Goal: Find specific page/section

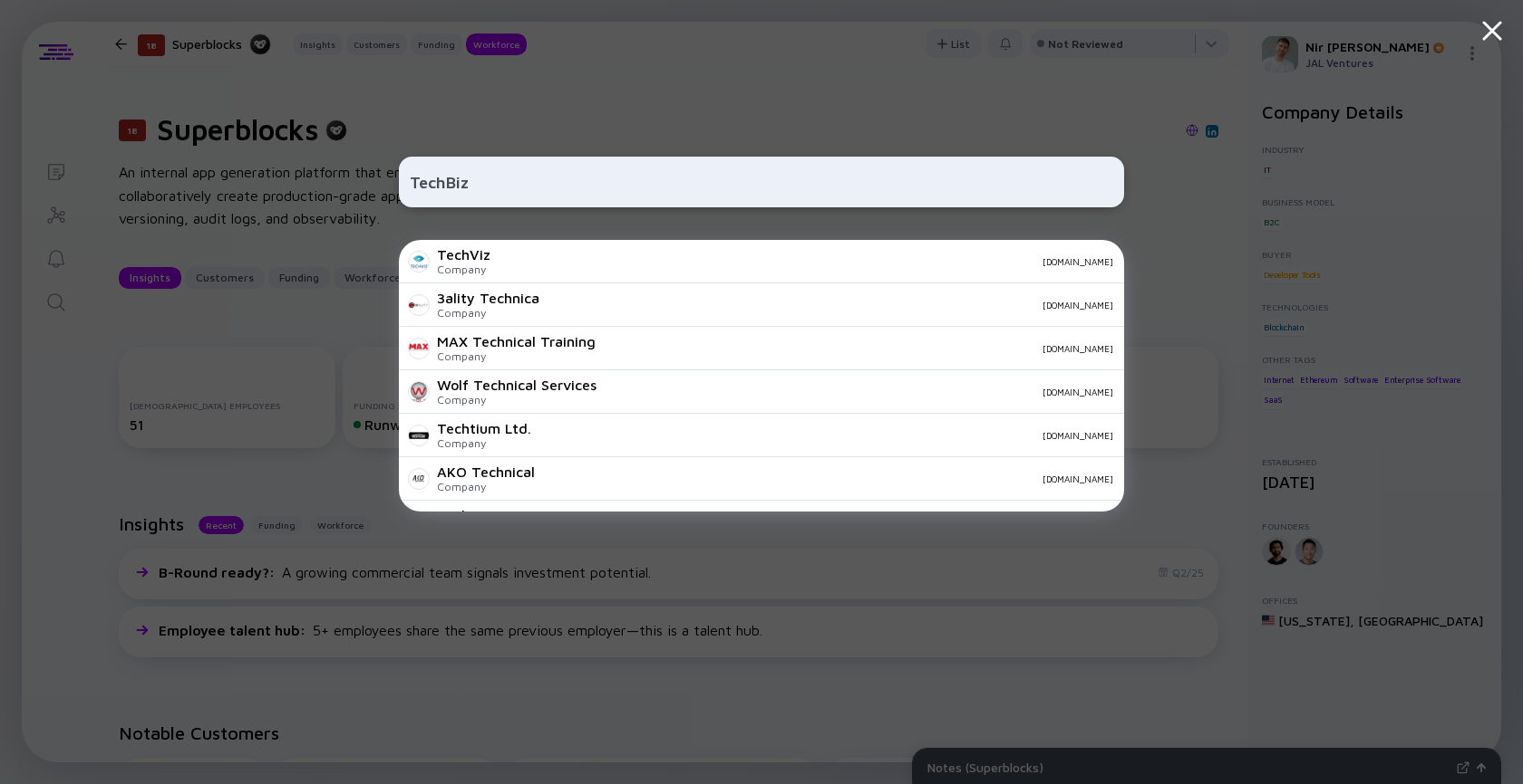
scroll to position [2005, 0]
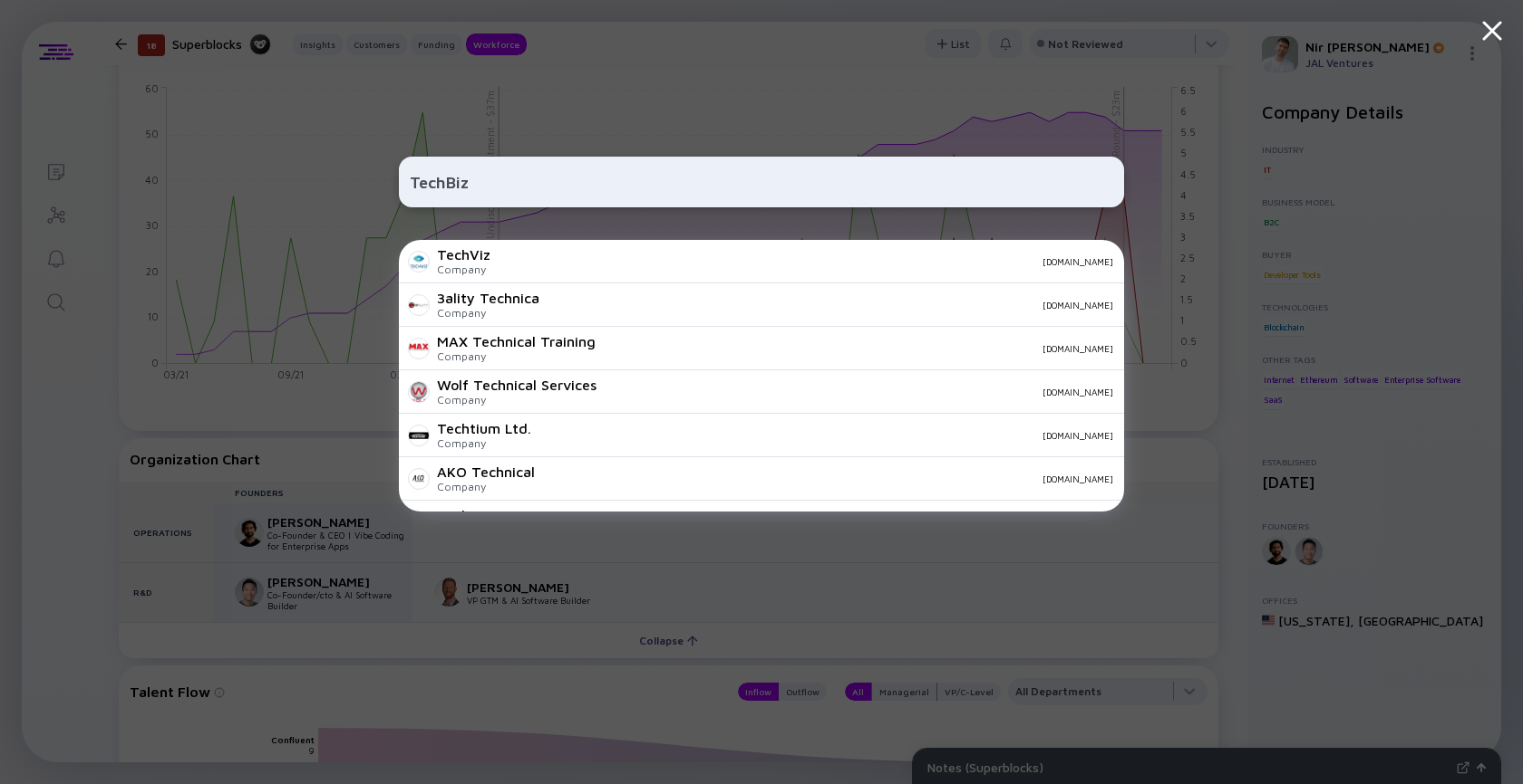
click at [436, 179] on input "TechBiz" at bounding box center [762, 182] width 703 height 33
type input "ג"
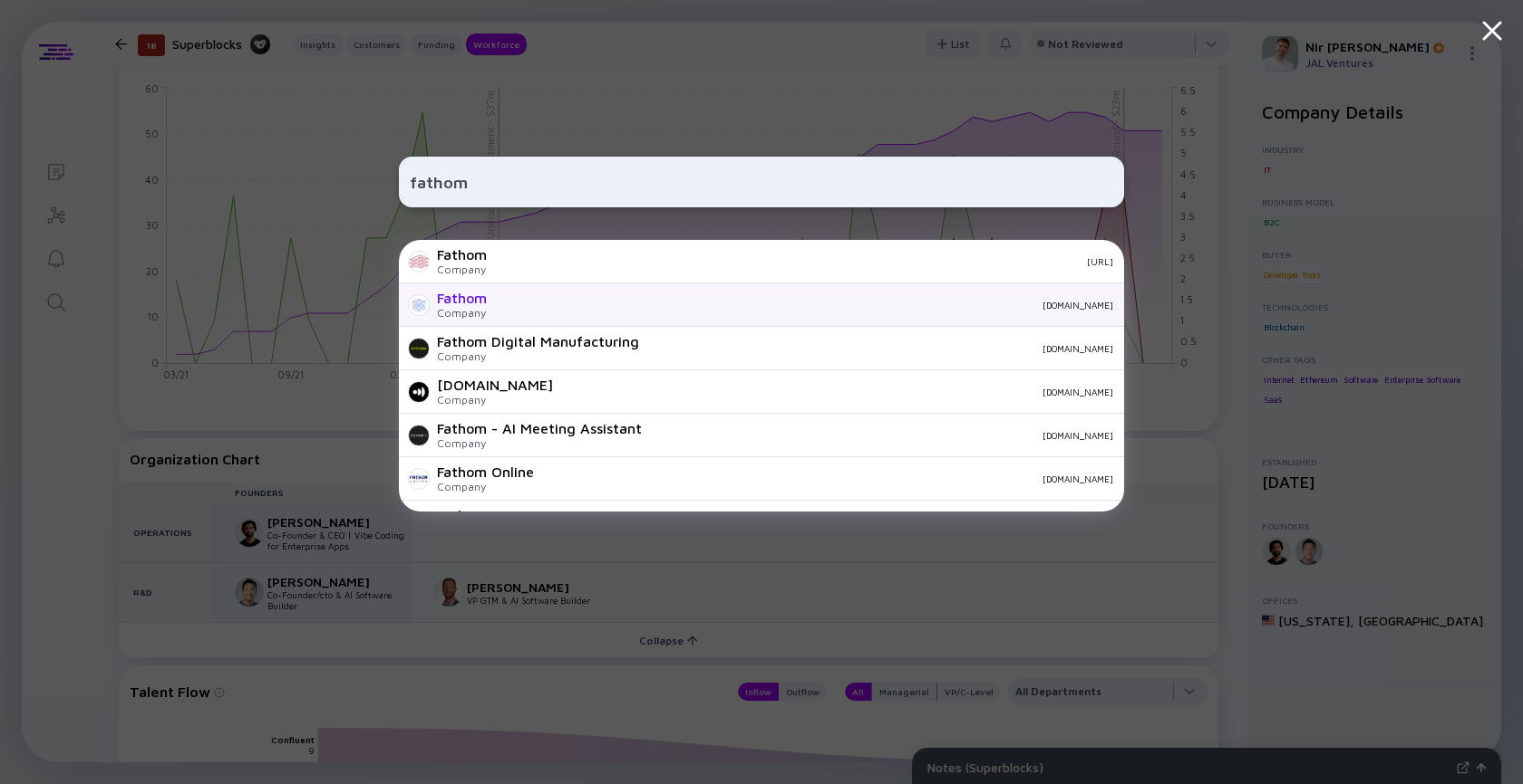
type input "fathom"
click at [491, 309] on div "Fathom Company fathomhealth.co" at bounding box center [761, 304] width 725 height 43
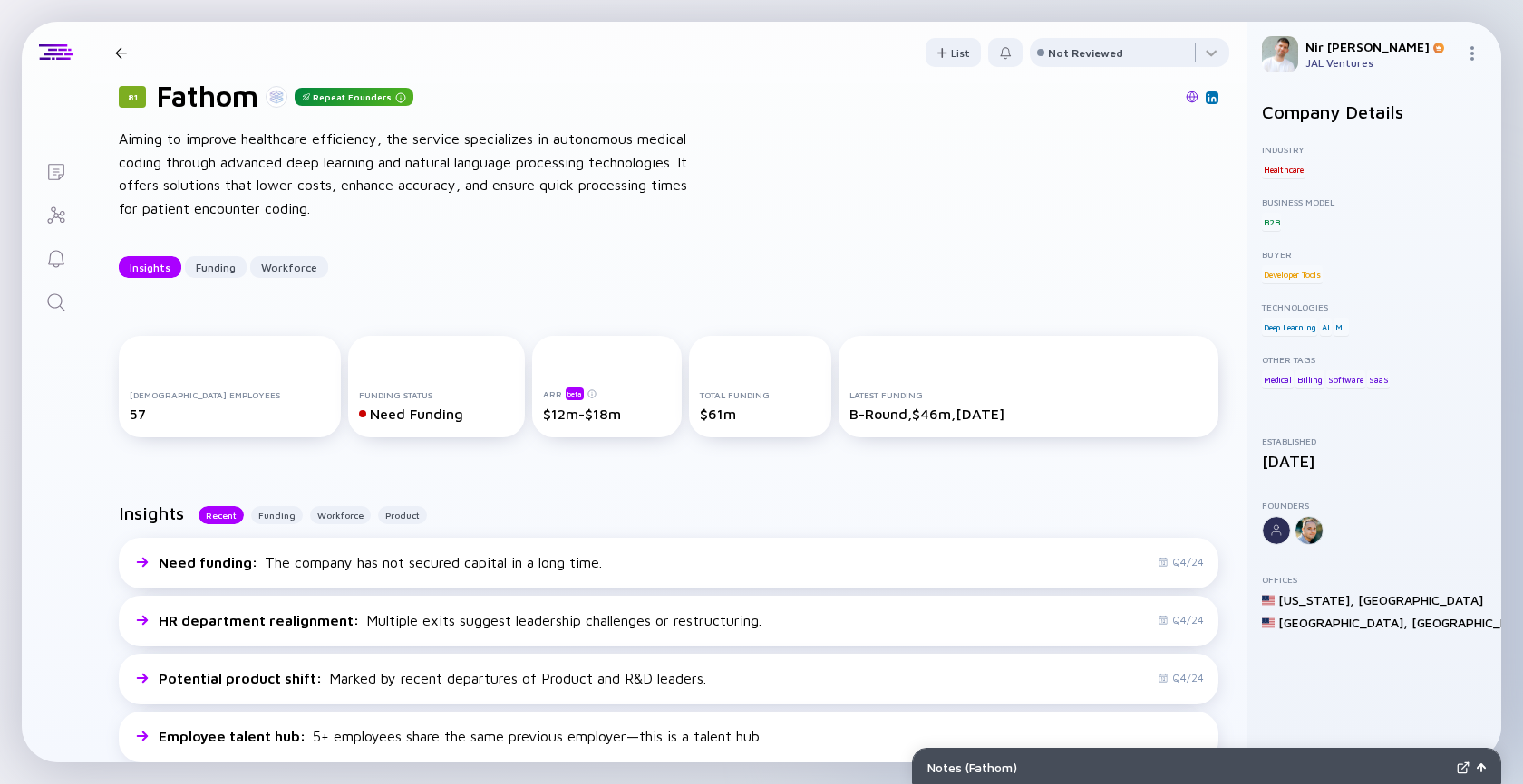
scroll to position [42, 0]
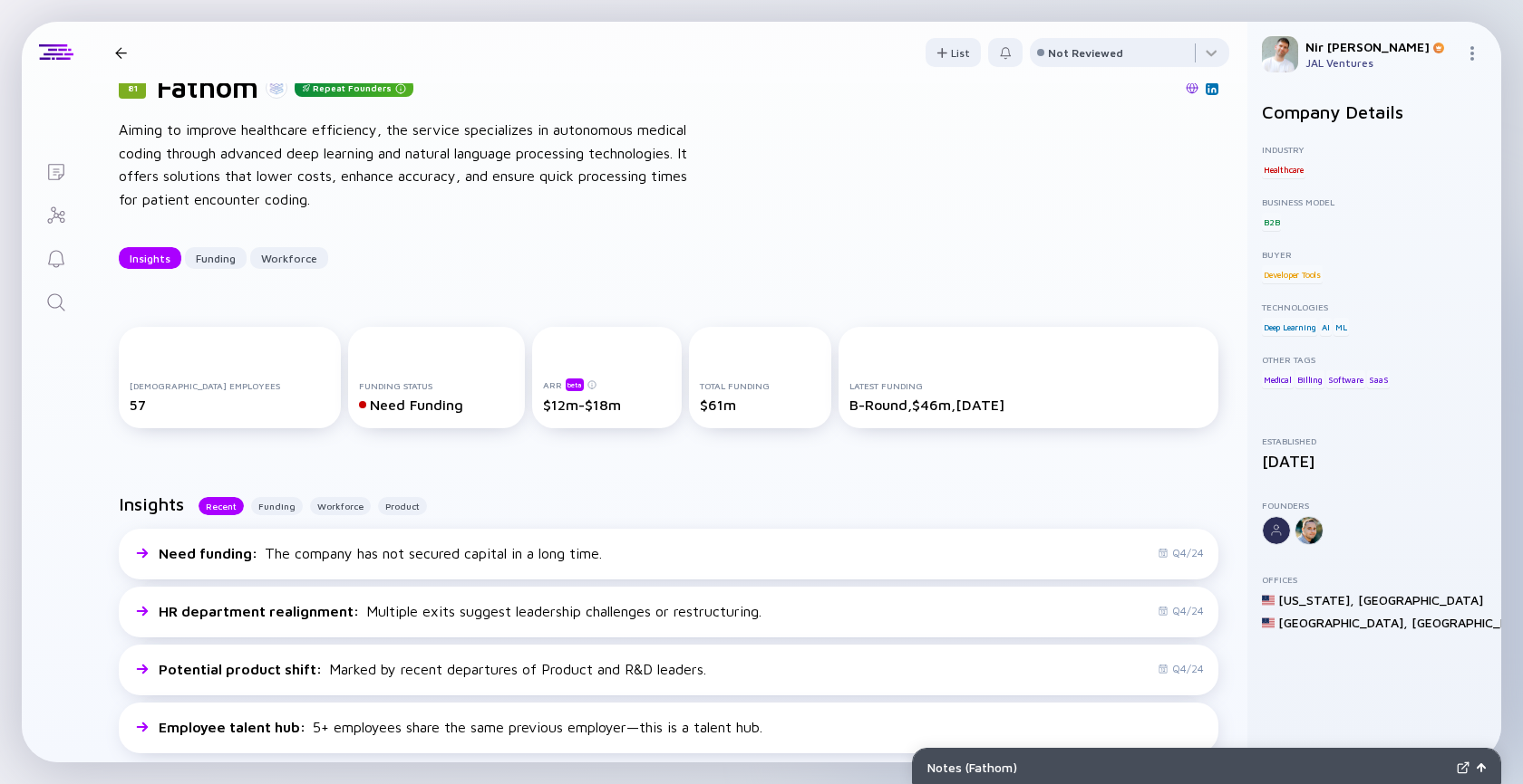
click at [57, 303] on icon "Search" at bounding box center [56, 302] width 22 height 22
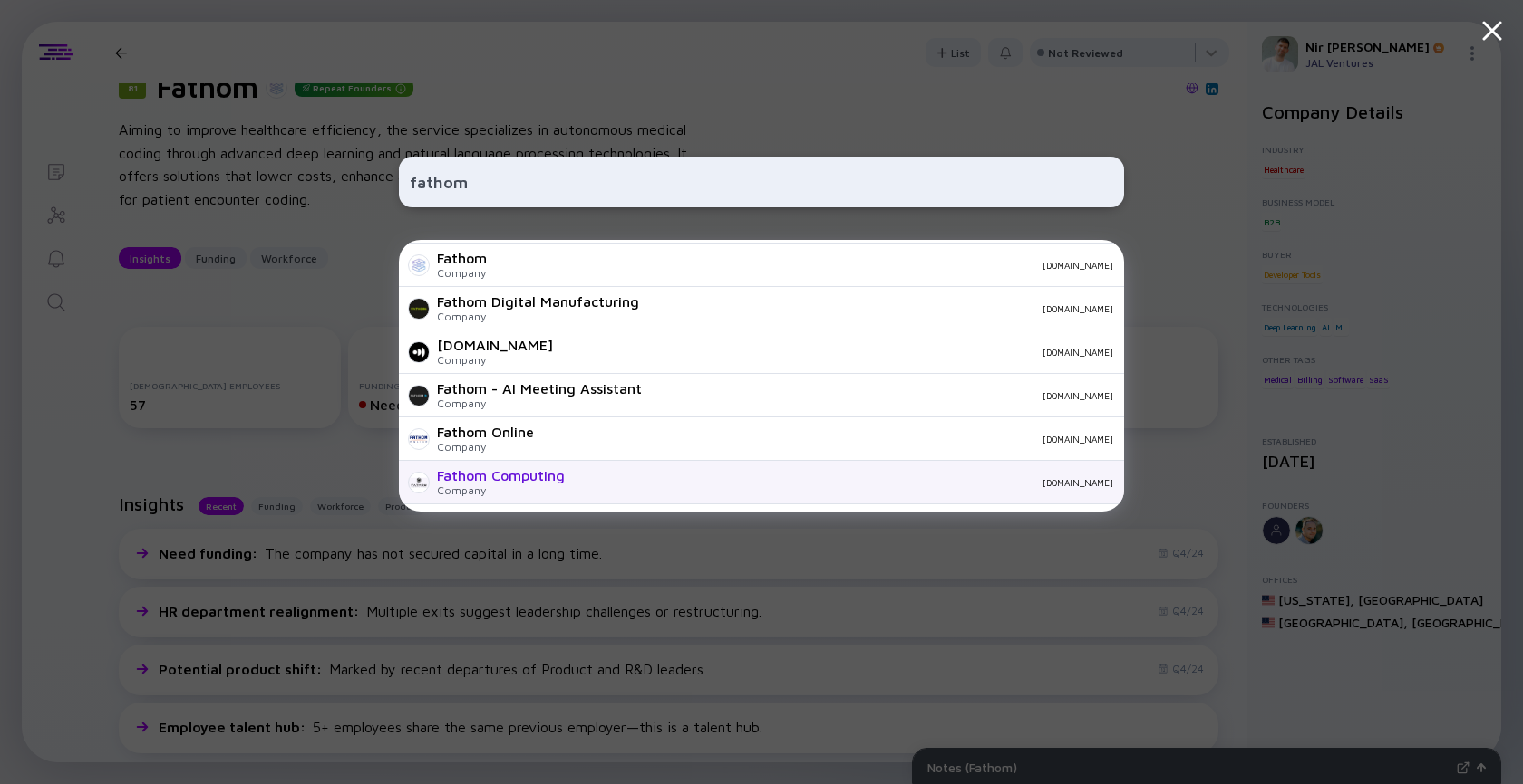
scroll to position [37, 0]
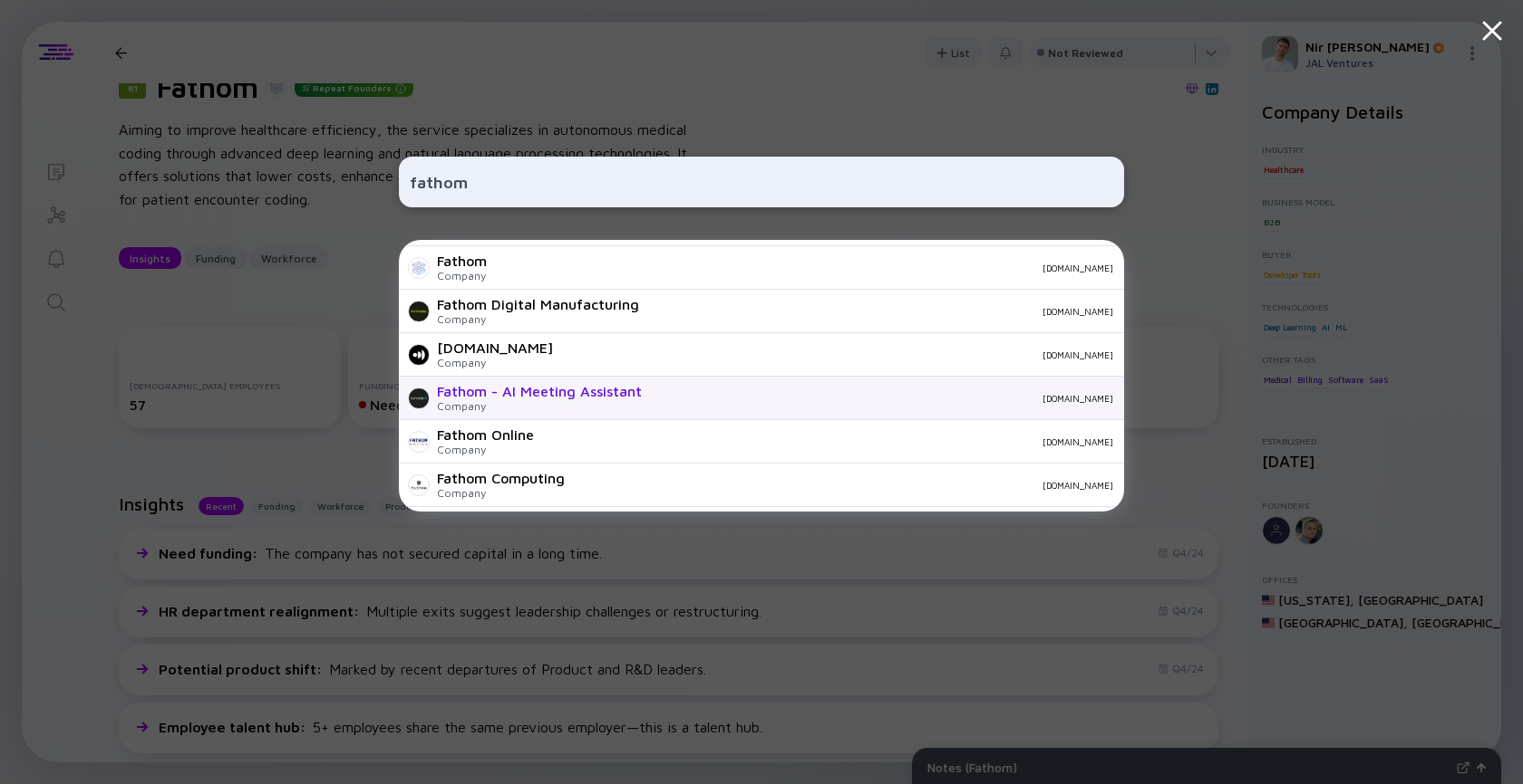
type input "fathom"
click at [613, 404] on div "Company" at bounding box center [539, 406] width 205 height 13
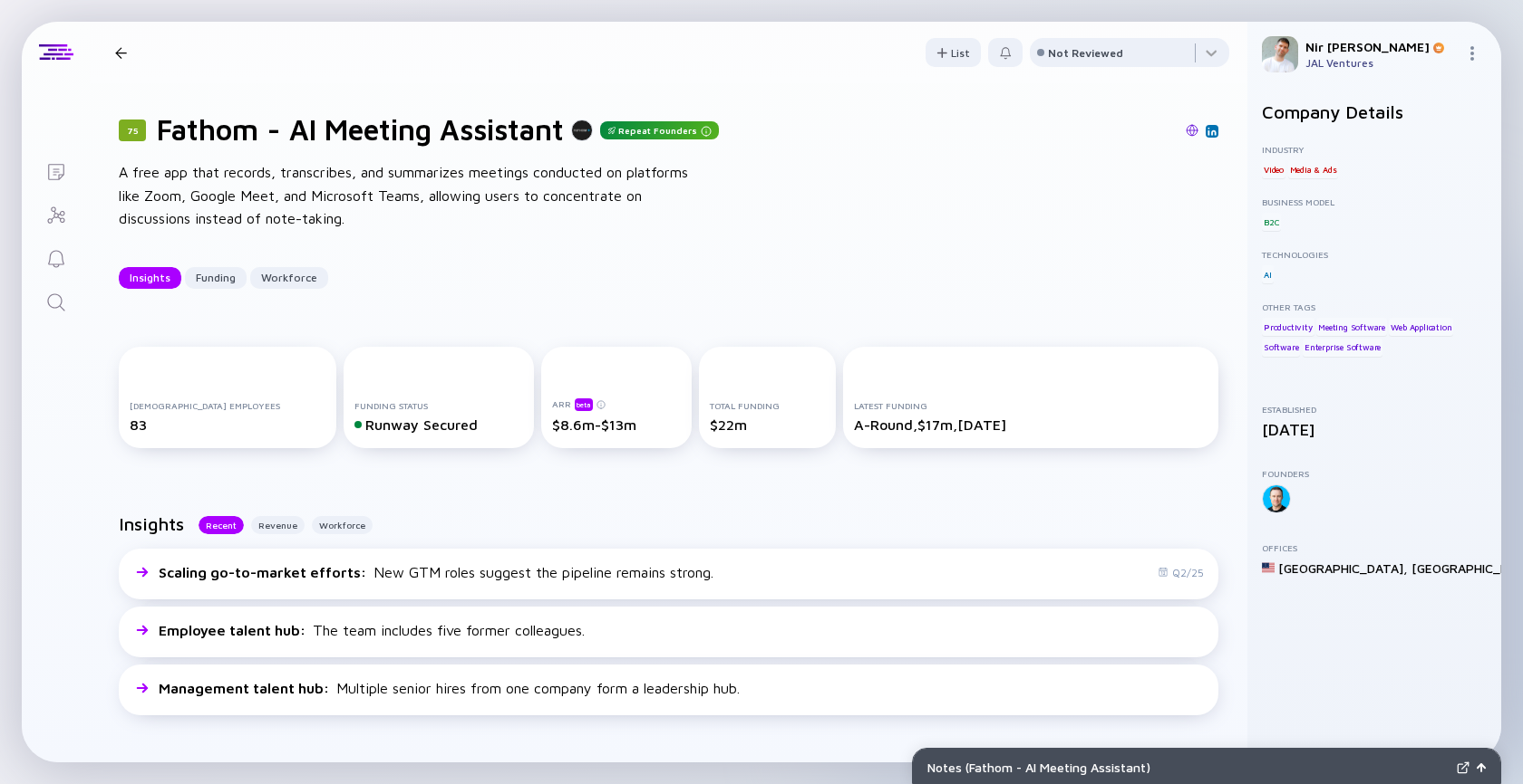
click at [1193, 136] on img at bounding box center [1192, 130] width 12 height 12
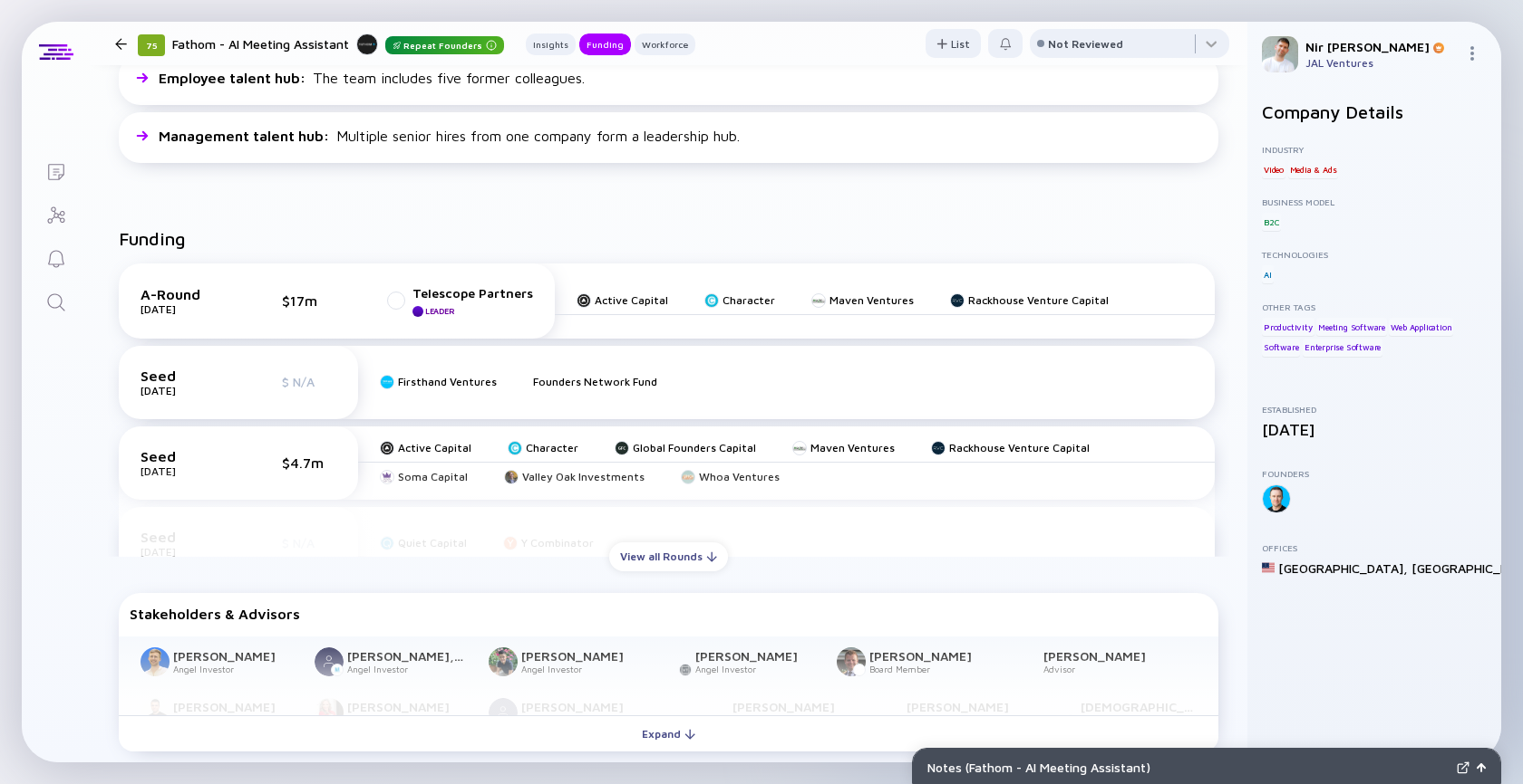
scroll to position [549, 0]
